Goal: Task Accomplishment & Management: Manage account settings

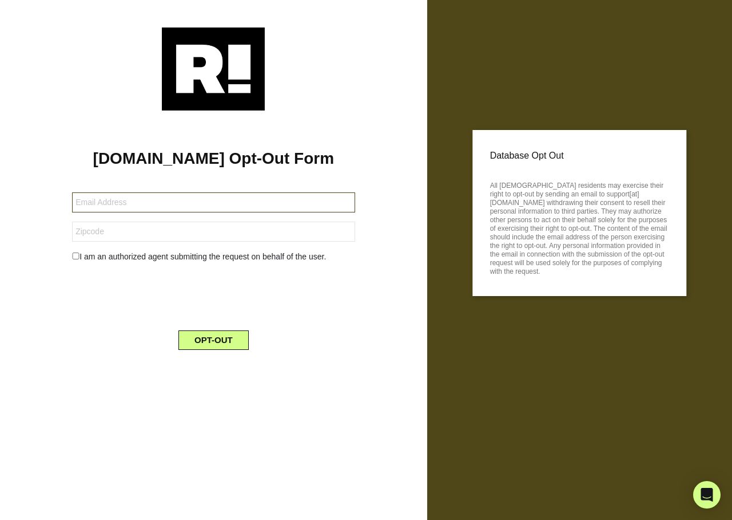
type input "[EMAIL_ADDRESS][DOMAIN_NAME]"
type input "50459"
type input "mikestoker@gmail.com"
type input "59911"
type input "[EMAIL_ADDRESS][DOMAIN_NAME]"
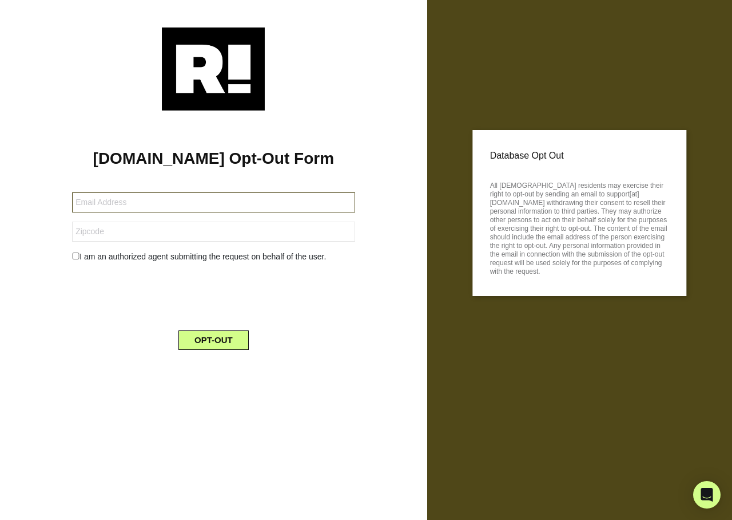
type input "64479"
type input "drsr952@gmail.com"
type input "53719"
type input "[EMAIL_ADDRESS][DOMAIN_NAME]"
type input "49251"
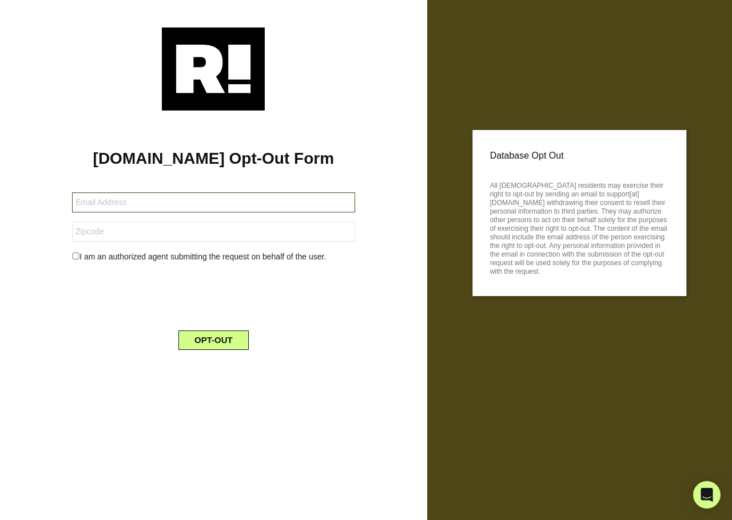
type input "[EMAIL_ADDRESS][DOMAIN_NAME]"
type input "07646"
